Goal: Task Accomplishment & Management: Complete application form

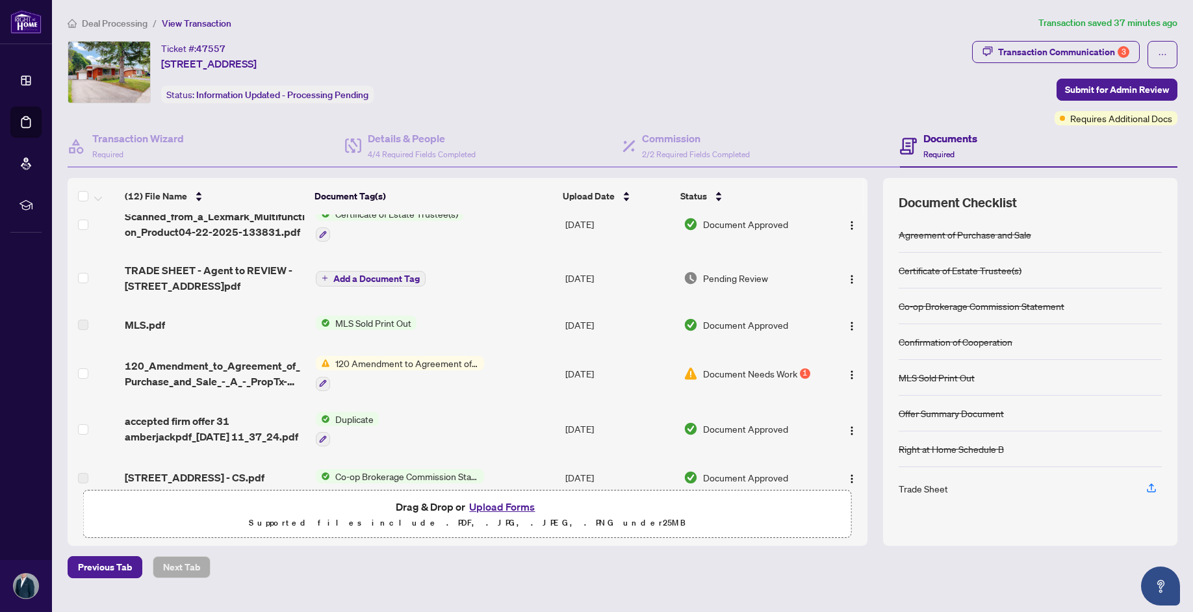
scroll to position [214, 0]
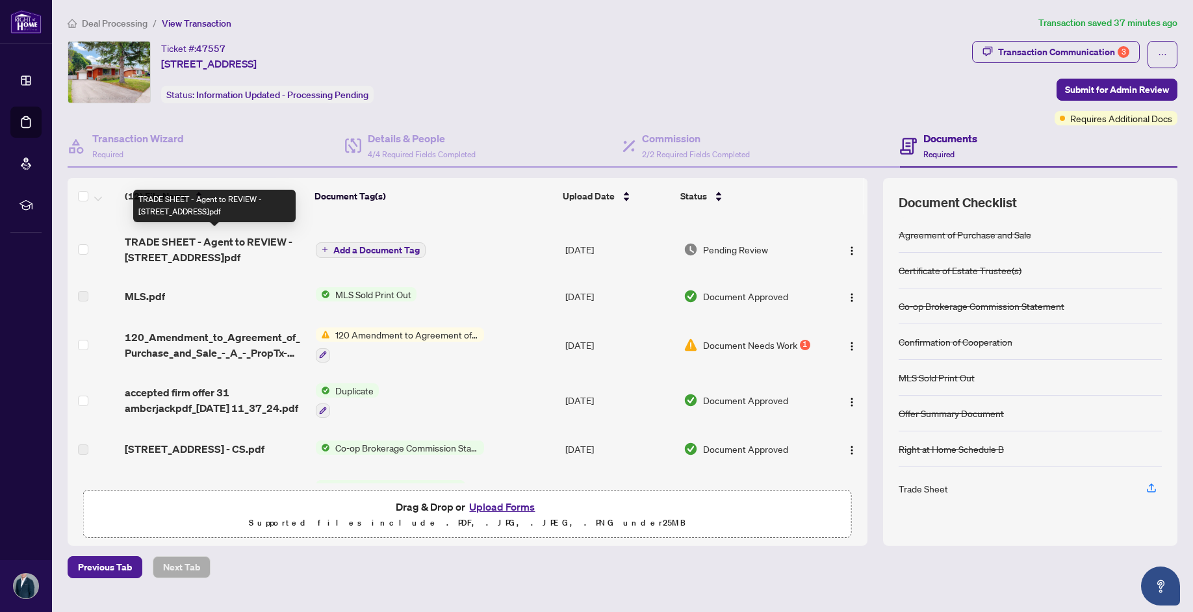
click at [241, 240] on span "TRADE SHEET - Agent to REVIEW - [STREET_ADDRESS]pdf" at bounding box center [215, 249] width 181 height 31
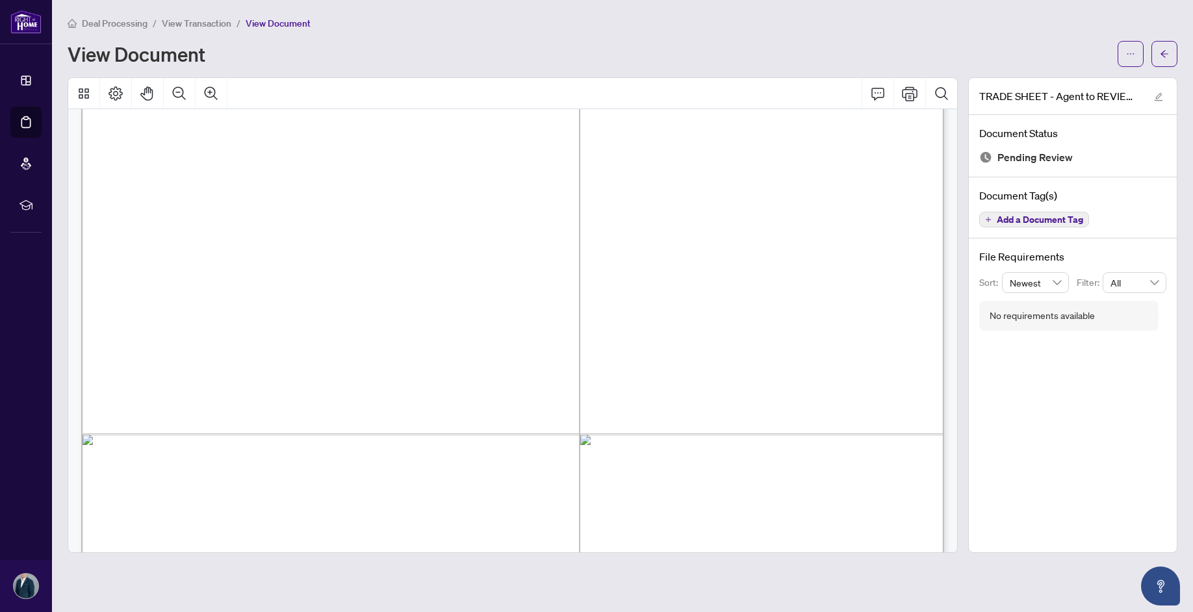
scroll to position [699, 0]
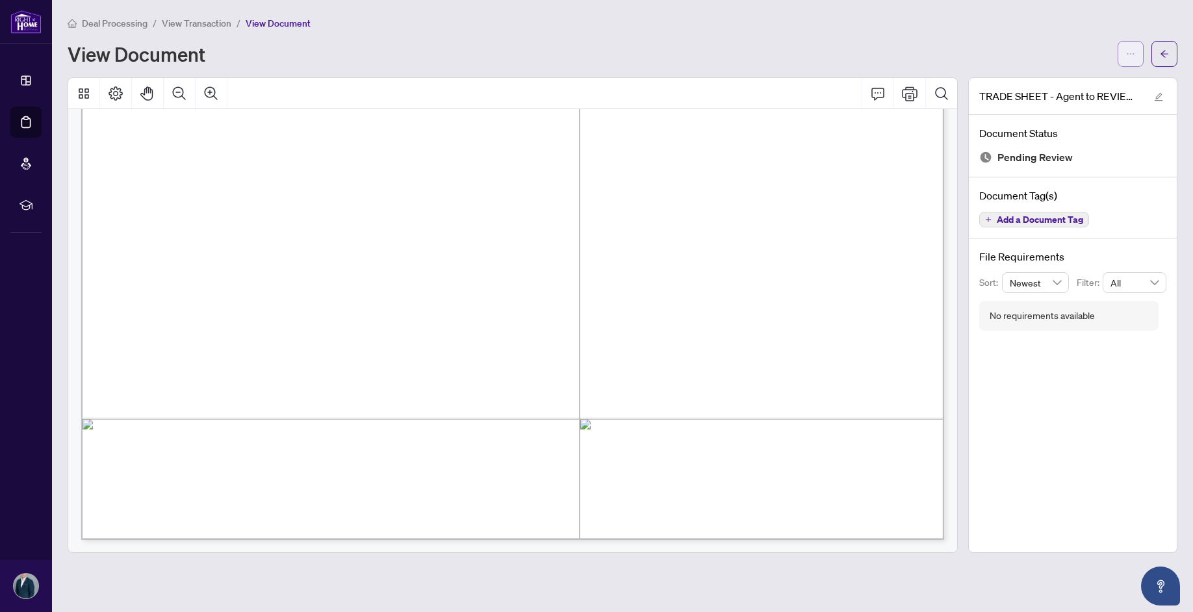
click at [1132, 55] on icon "ellipsis" at bounding box center [1130, 53] width 9 height 9
click at [1113, 73] on li "Download" at bounding box center [1084, 82] width 114 height 21
click at [1171, 51] on button "button" at bounding box center [1165, 54] width 26 height 26
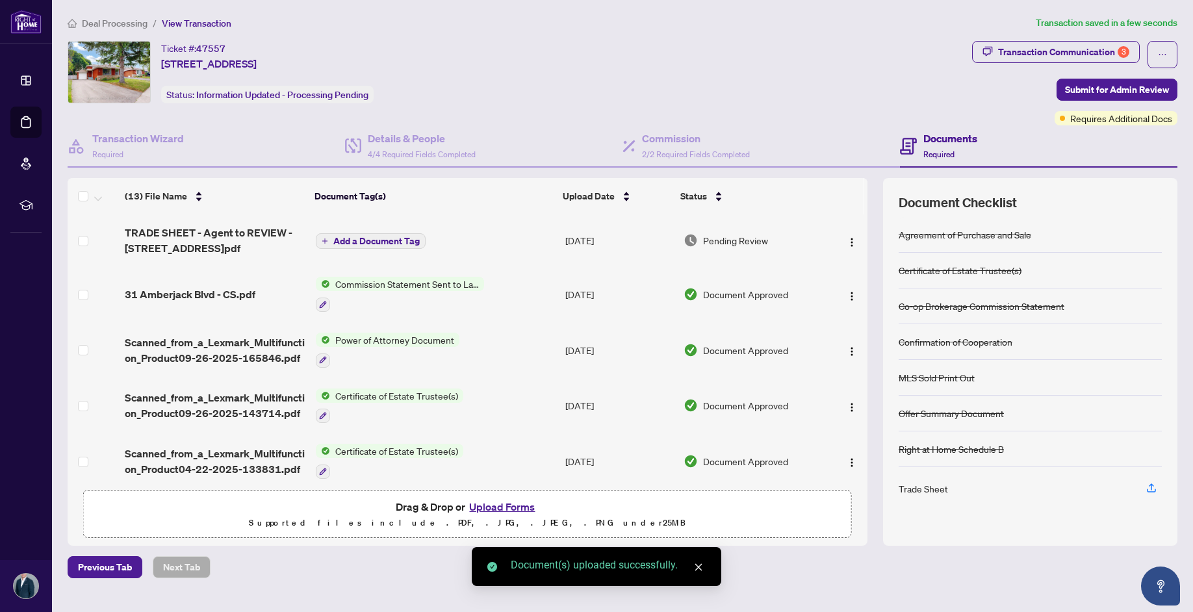
click at [343, 233] on button "Add a Document Tag" at bounding box center [371, 241] width 110 height 16
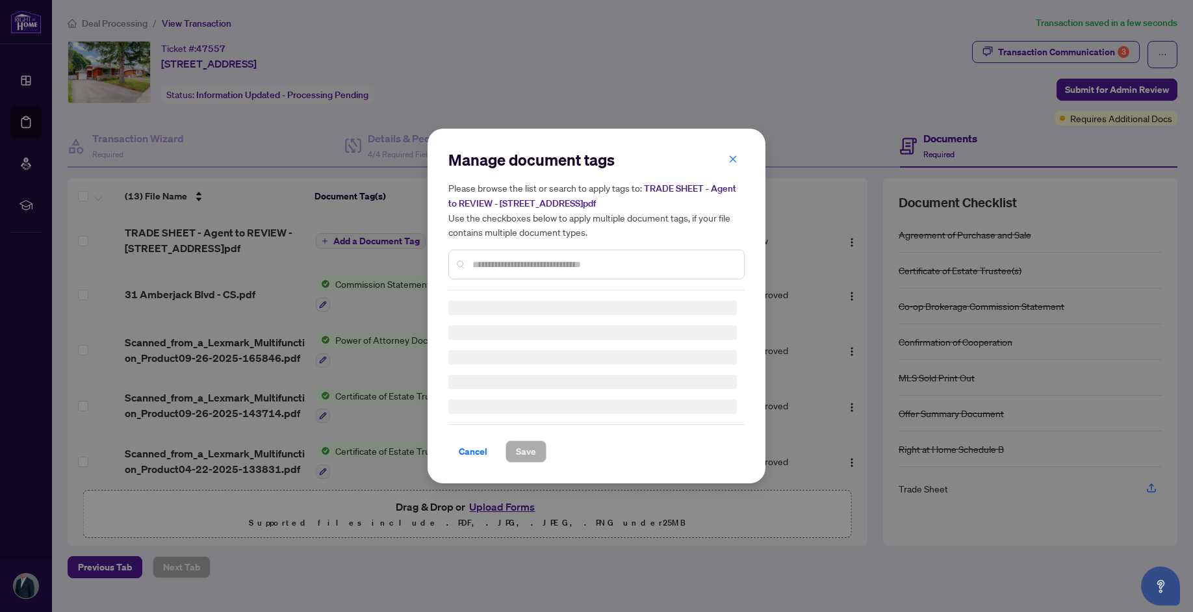
click at [544, 260] on input "text" at bounding box center [603, 264] width 261 height 14
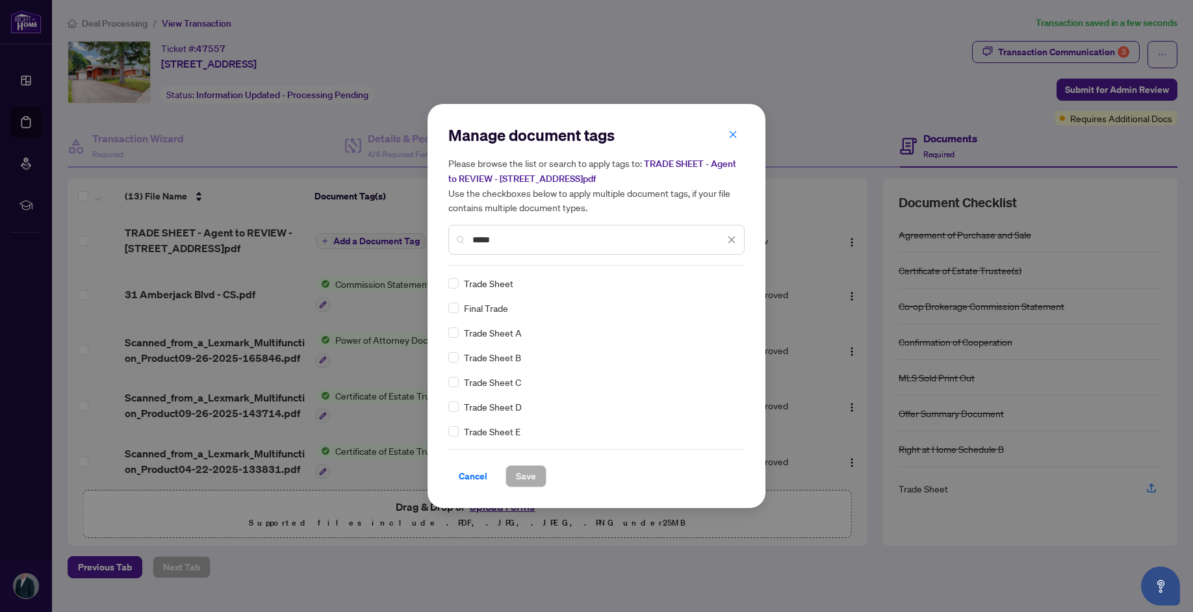
type input "*****"
click at [532, 471] on span "Save" at bounding box center [526, 476] width 20 height 21
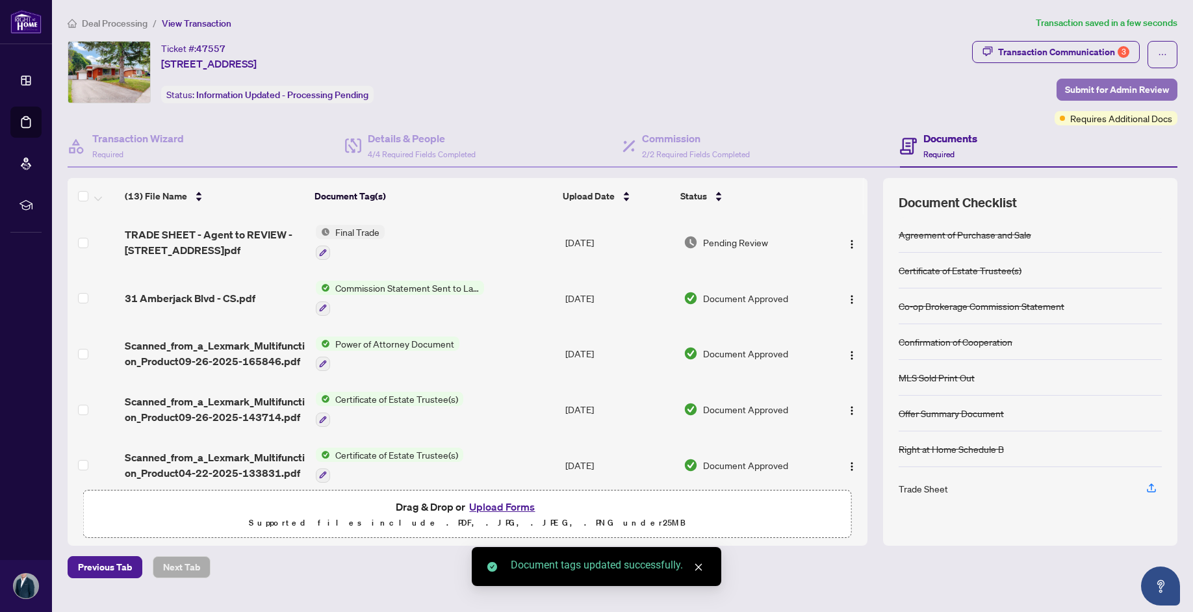
click at [1104, 90] on span "Submit for Admin Review" at bounding box center [1117, 89] width 104 height 21
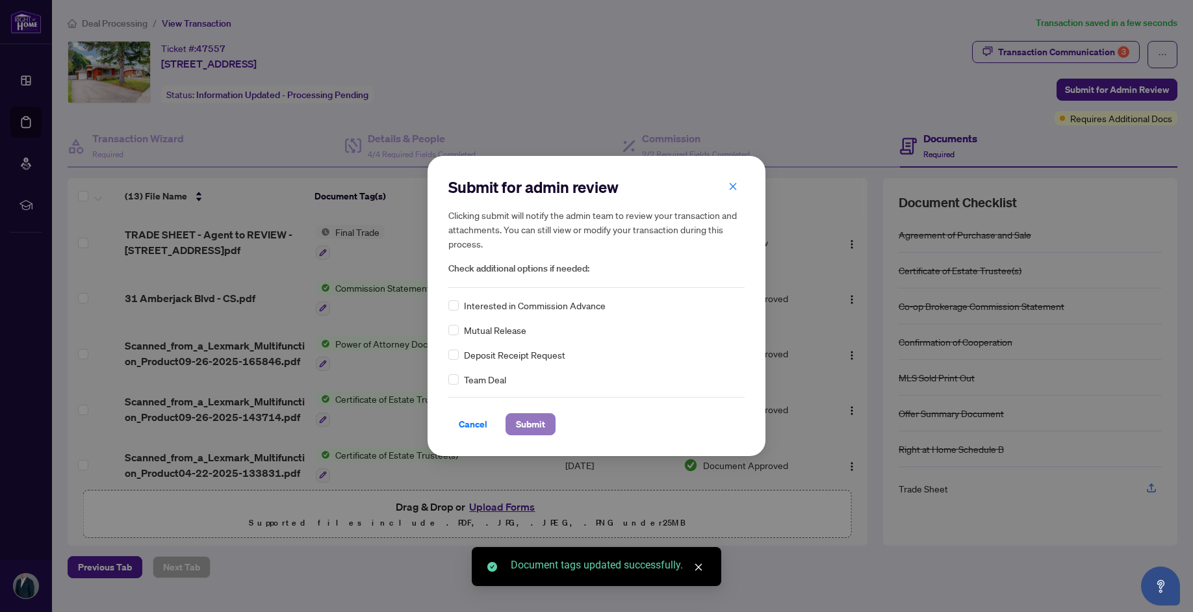
click at [526, 429] on span "Submit" at bounding box center [530, 424] width 29 height 21
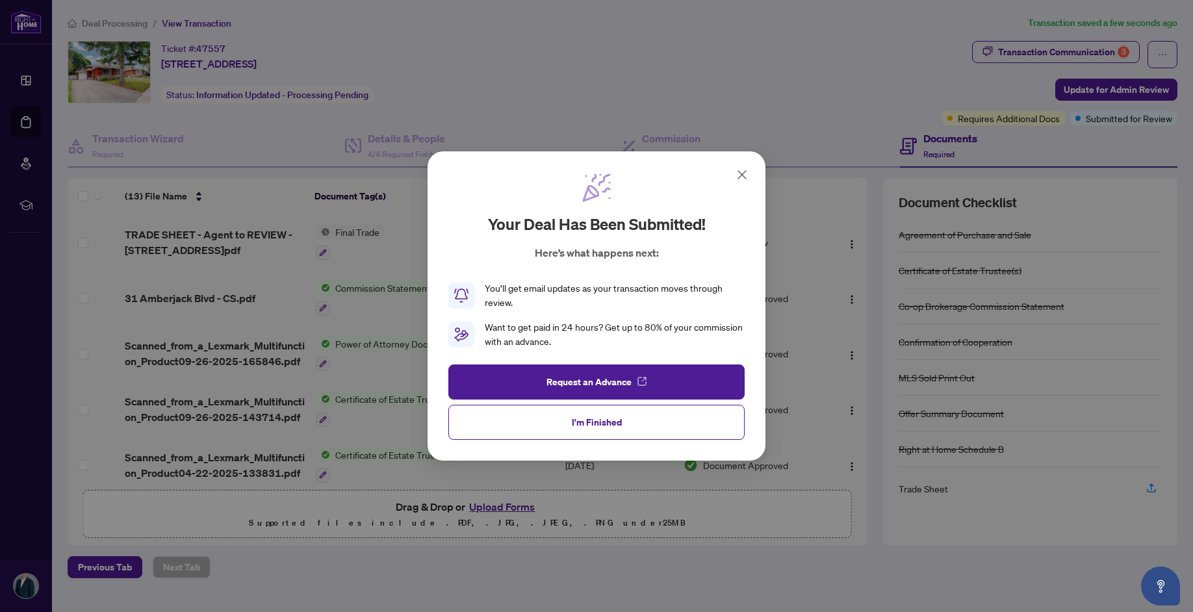
click at [1056, 51] on div "Your deal has been submitted! Here’s what happens next: You’ll get email update…" at bounding box center [596, 306] width 1193 height 612
click at [746, 176] on icon at bounding box center [743, 175] width 16 height 16
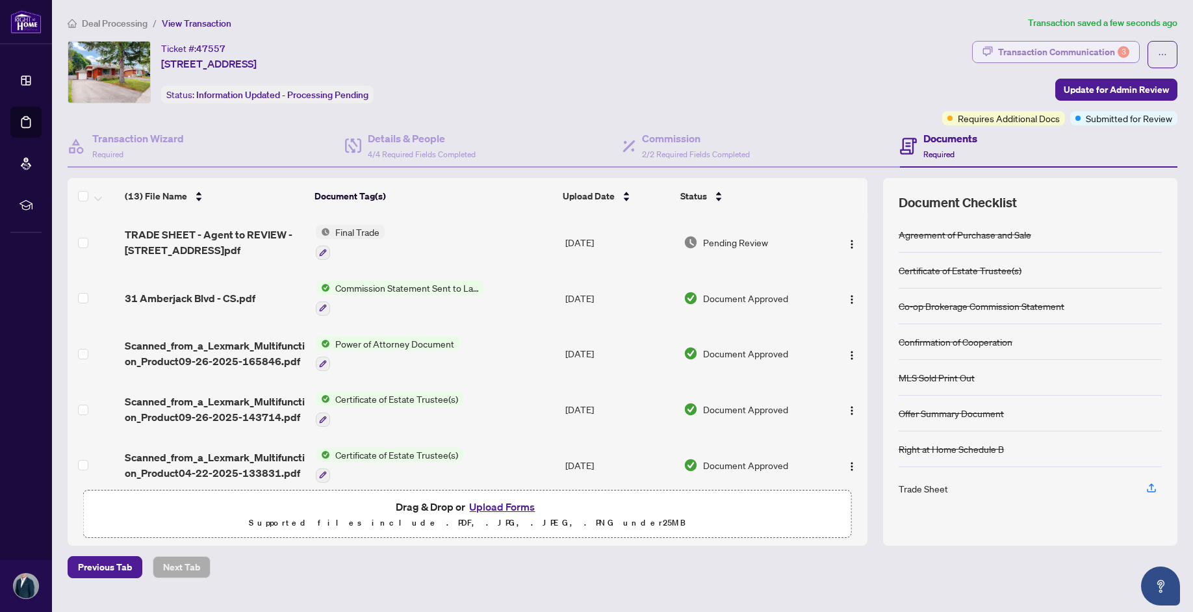
click at [1004, 51] on div "Transaction Communication 3" at bounding box center [1063, 52] width 131 height 21
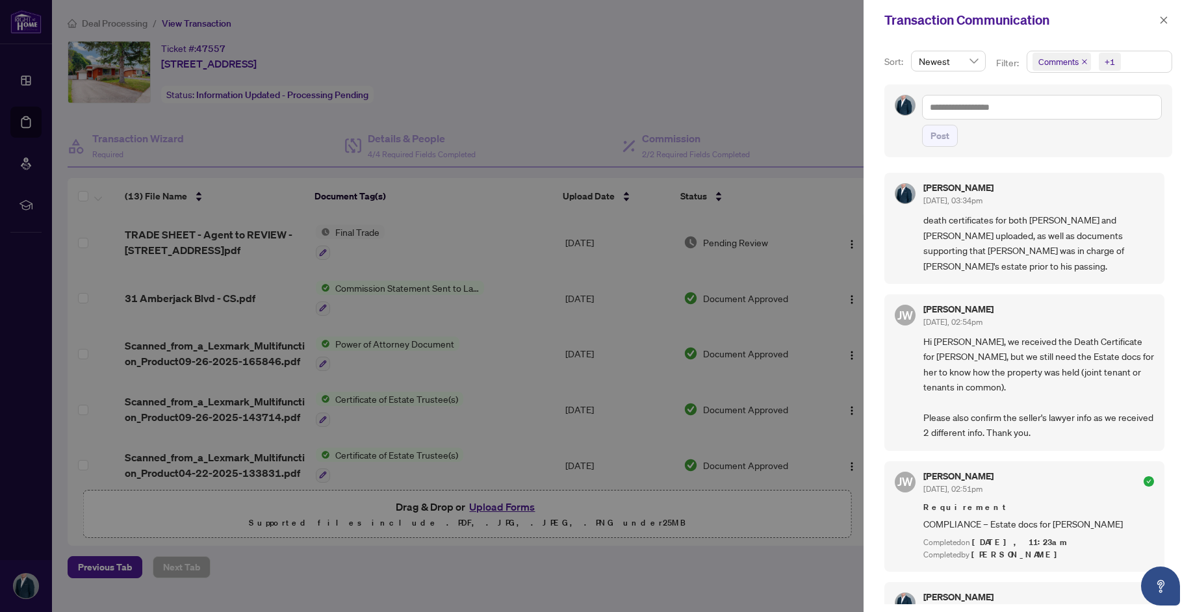
click at [1171, 18] on button "button" at bounding box center [1164, 20] width 17 height 16
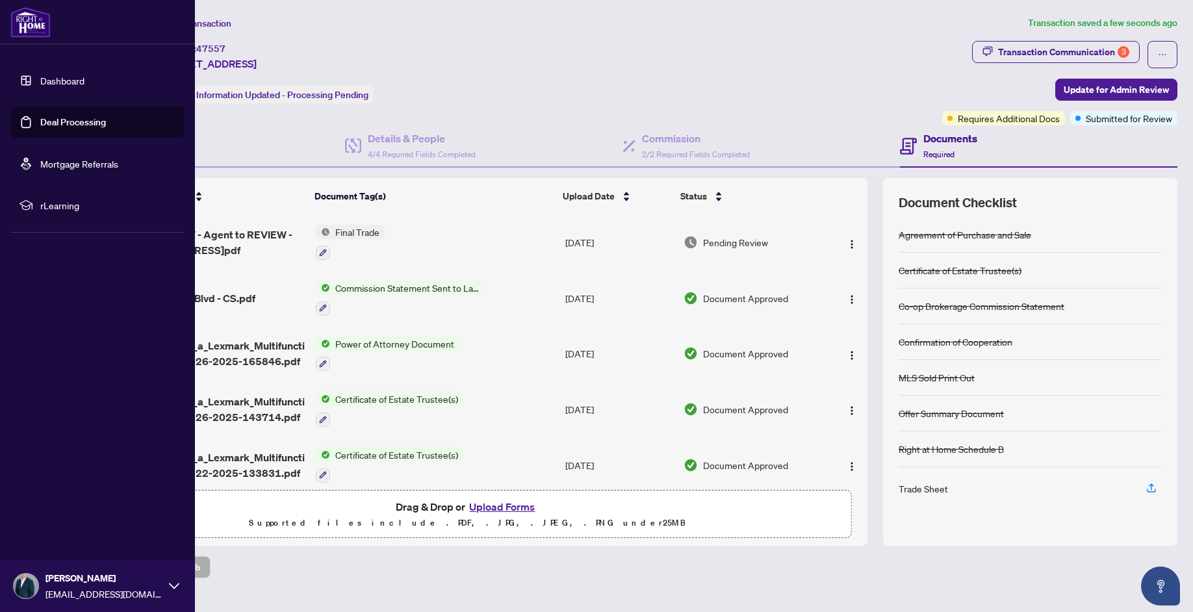
click at [40, 120] on link "Deal Processing" at bounding box center [73, 122] width 66 height 12
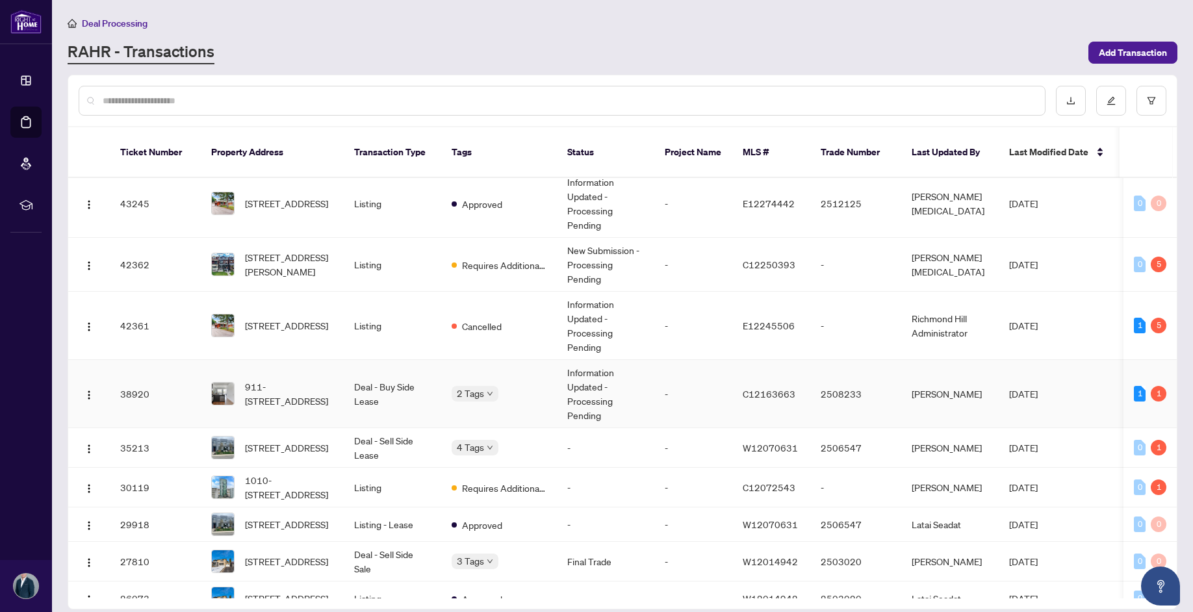
scroll to position [432, 0]
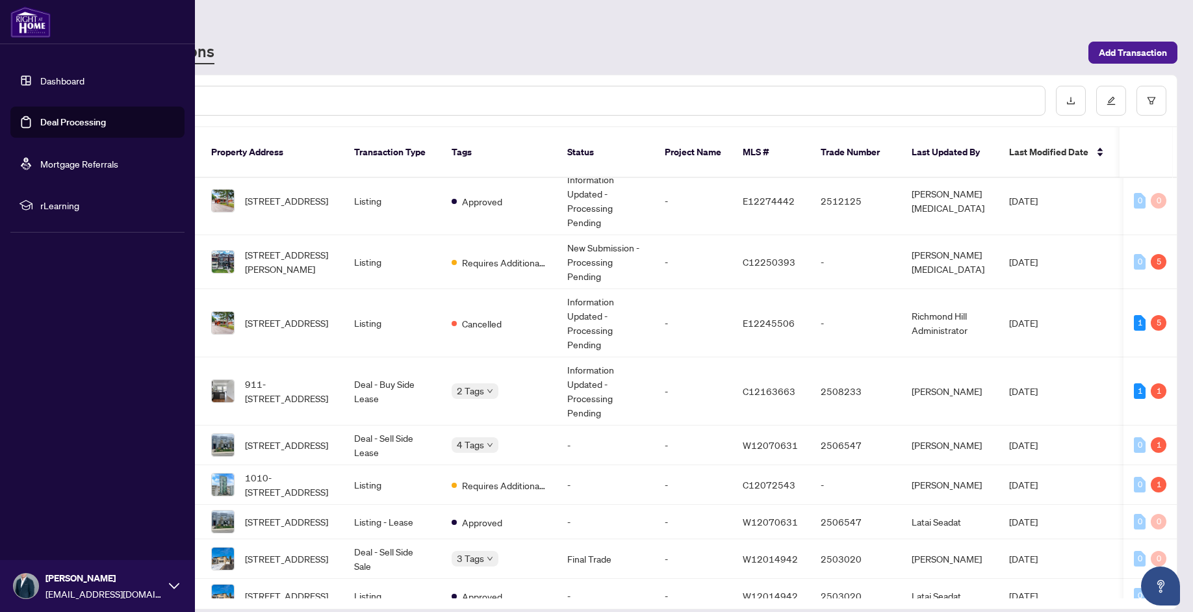
click at [60, 128] on link "Deal Processing" at bounding box center [73, 122] width 66 height 12
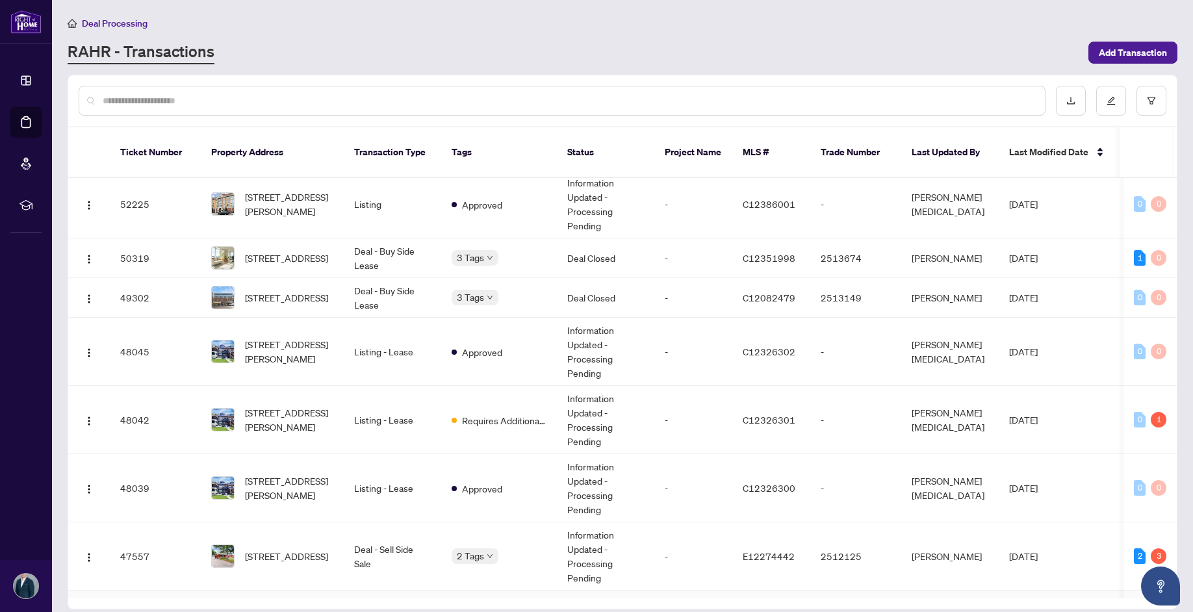
scroll to position [0, 0]
